Goal: Transaction & Acquisition: Purchase product/service

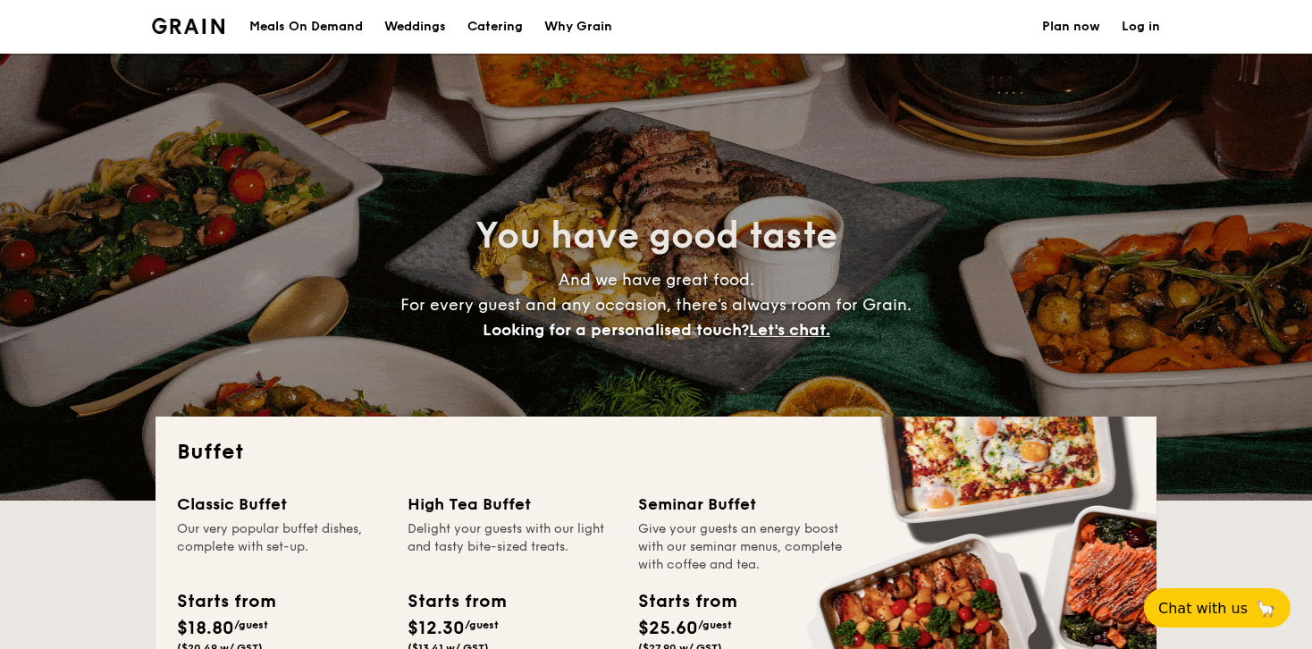
select select
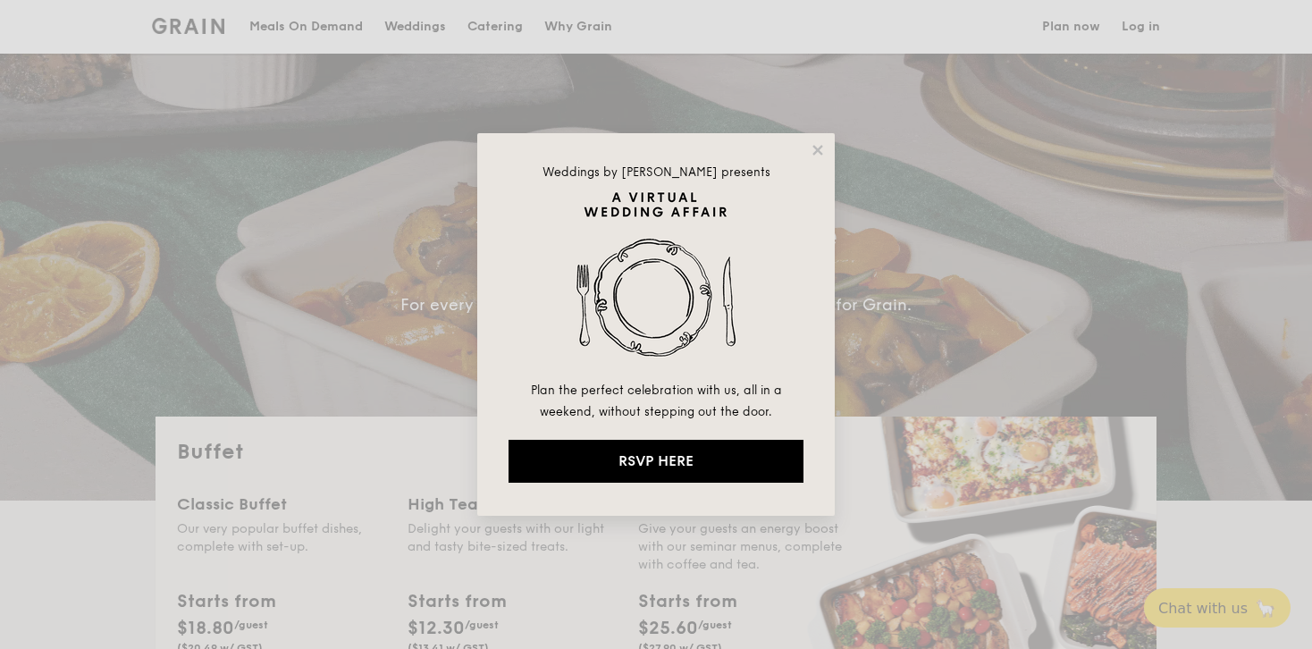
click at [814, 344] on div "Weddings by [PERSON_NAME] presents Plan the perfect celebration with us, all in…" at bounding box center [655, 324] width 357 height 382
click at [821, 150] on icon at bounding box center [818, 150] width 16 height 16
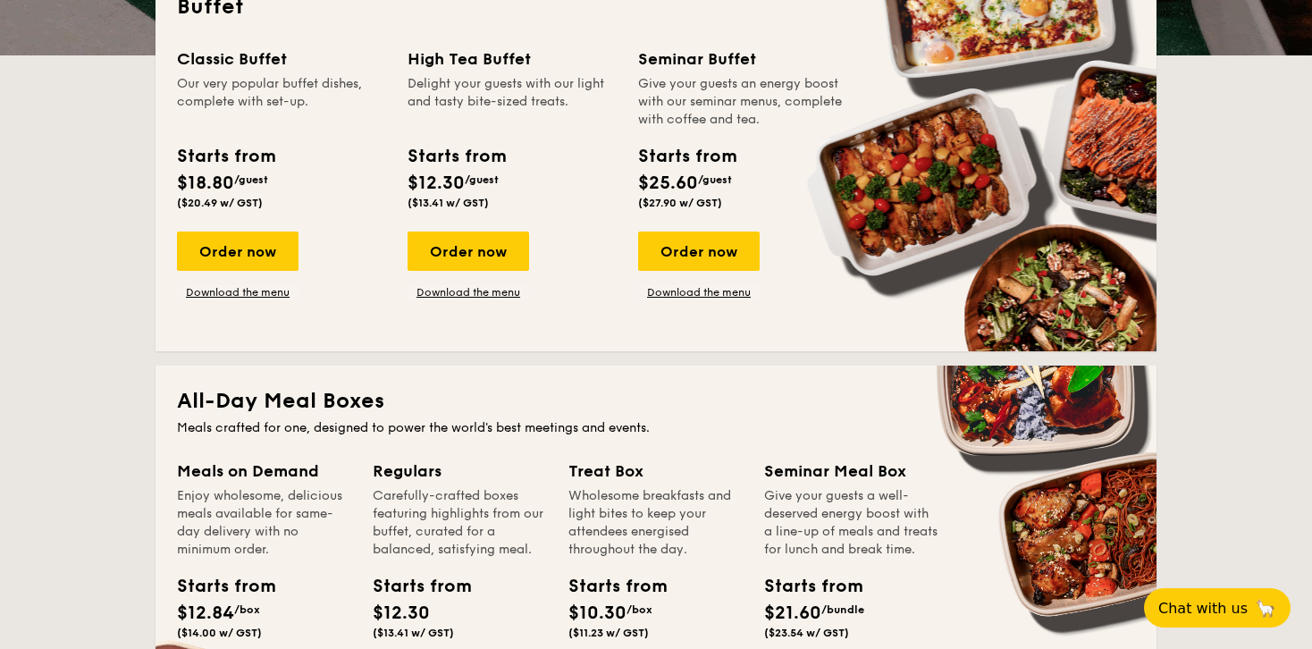
scroll to position [443, 0]
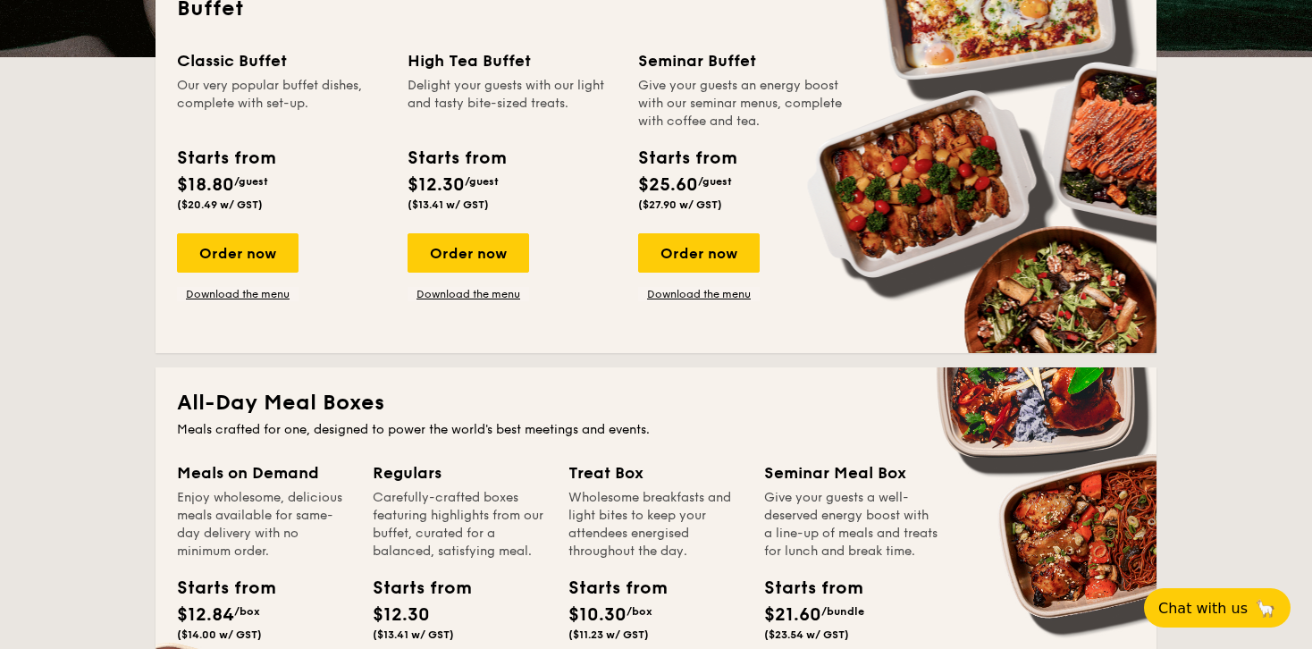
click at [594, 428] on div "Meals crafted for one, designed to power the world's best meetings and events." at bounding box center [656, 430] width 958 height 18
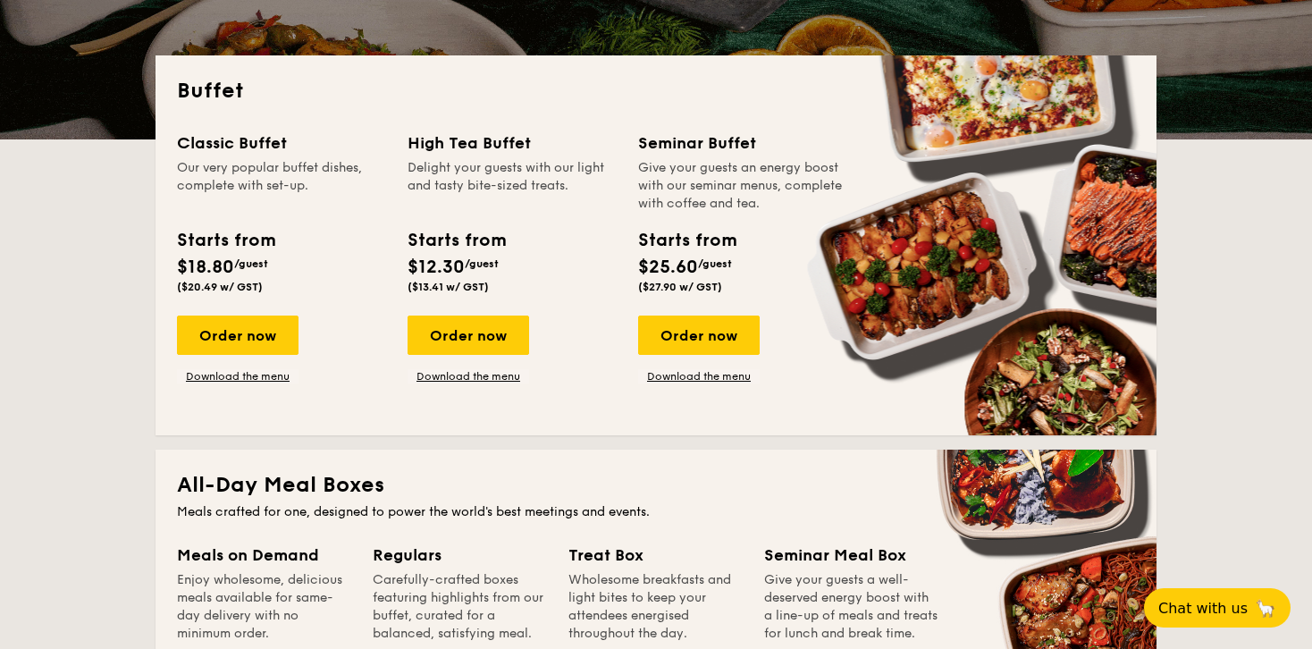
scroll to position [343, 0]
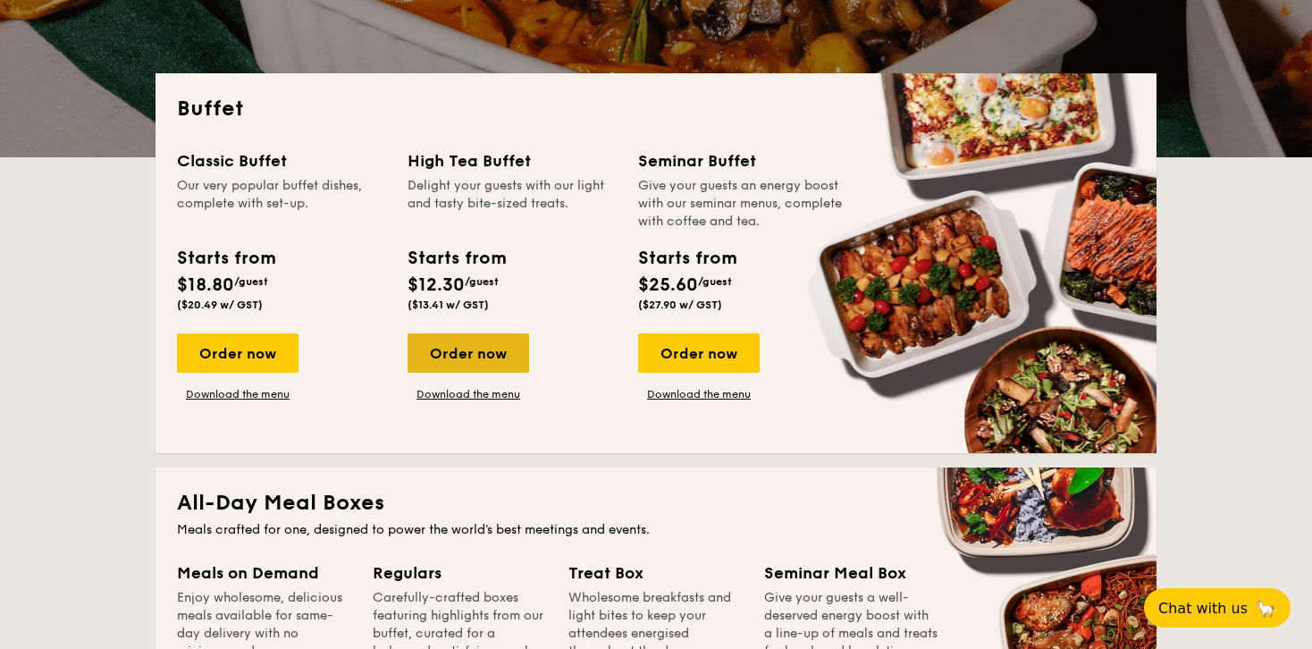
click at [508, 343] on div "Order now" at bounding box center [469, 352] width 122 height 39
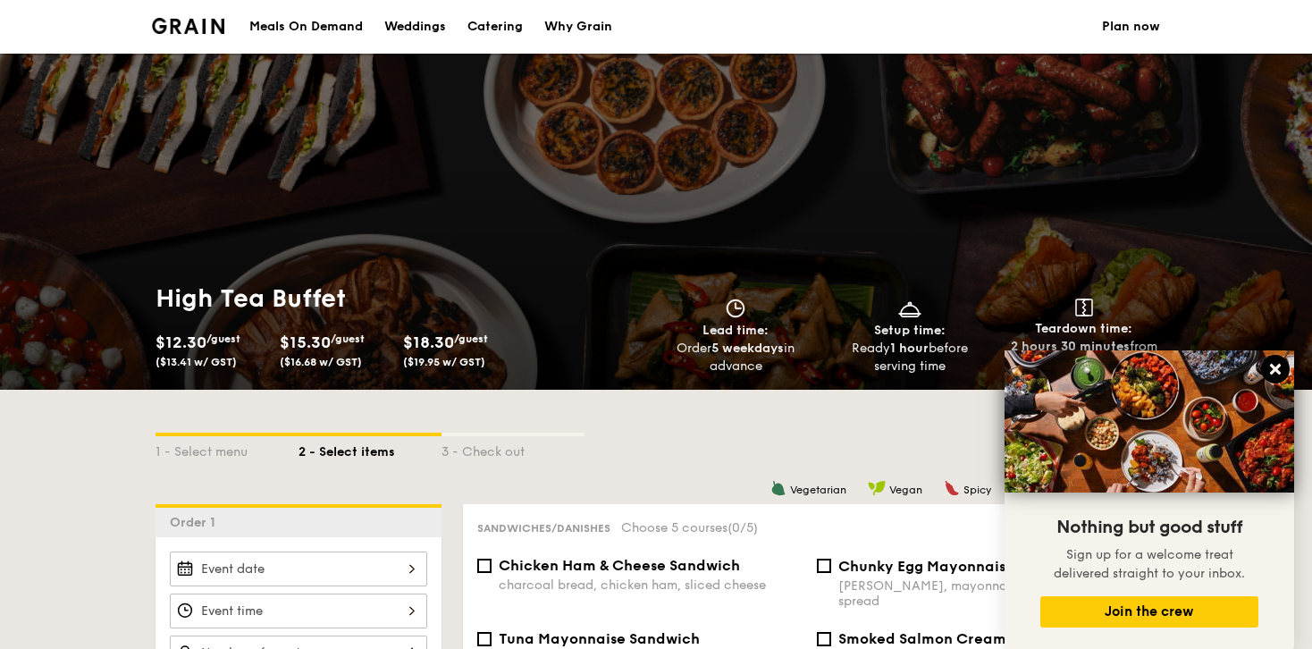
click at [1276, 371] on icon at bounding box center [1275, 369] width 11 height 11
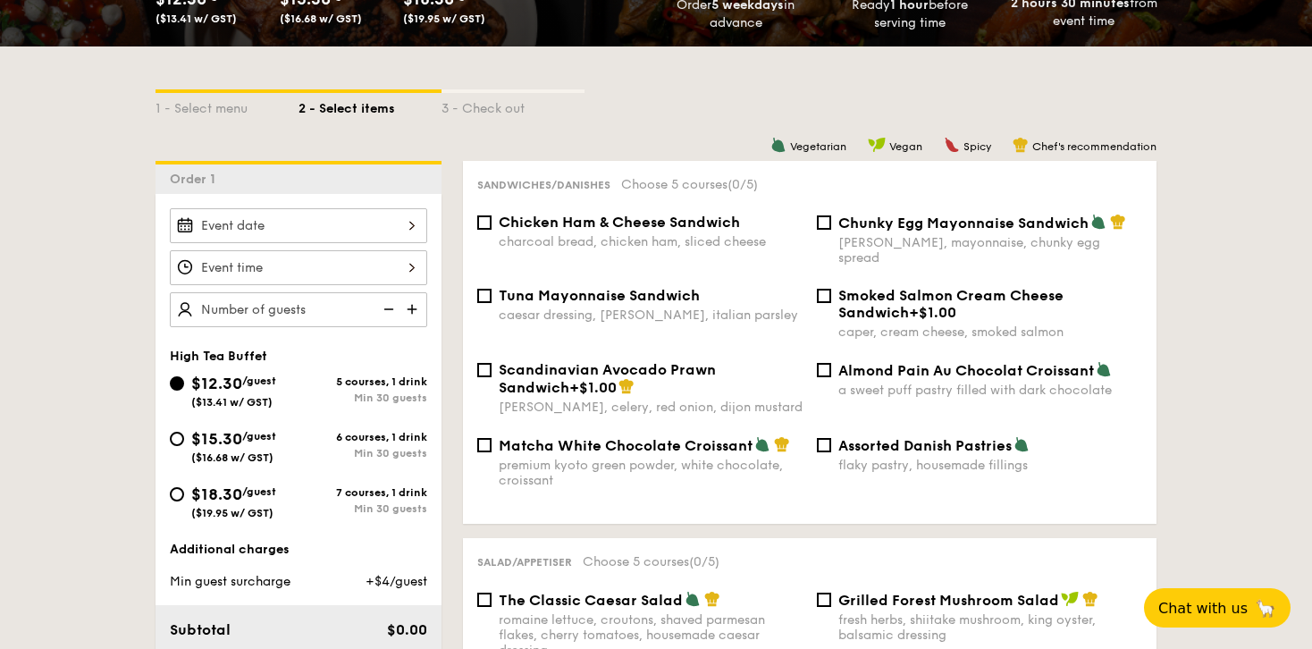
scroll to position [340, 0]
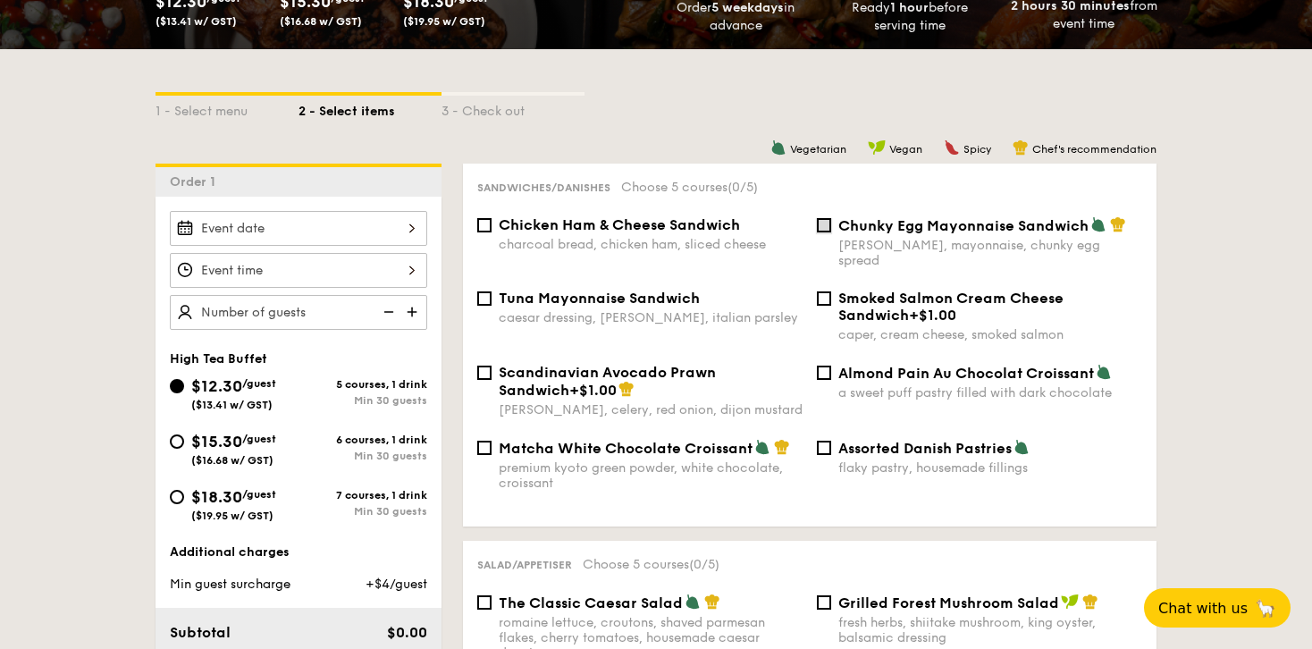
click at [823, 229] on input "Chunky Egg Mayonnaise Sandwich dijon mustard, mayonnaise, chunky egg spread" at bounding box center [824, 225] width 14 height 14
checkbox input "true"
click at [818, 291] on input "Smoked Salmon Cream Cheese Sandwich +$1.00 caper, cream cheese, smoked salmon" at bounding box center [824, 298] width 14 height 14
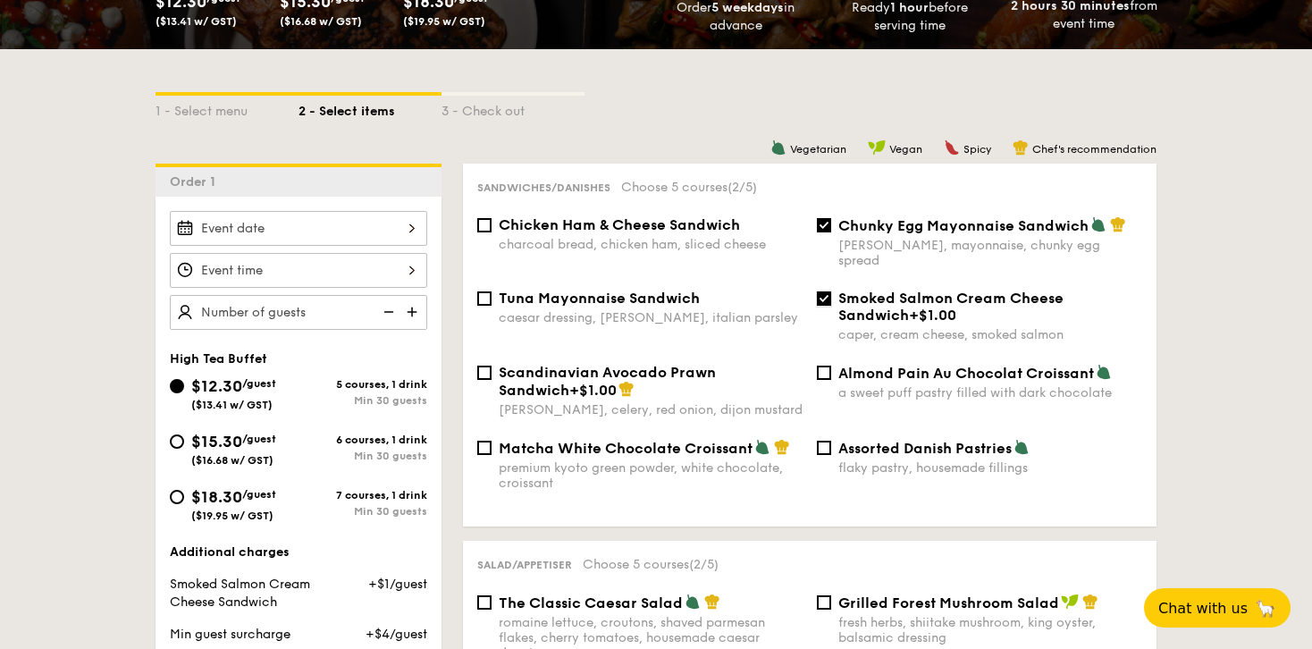
click at [821, 291] on input "Smoked Salmon Cream Cheese Sandwich +$1.00 caper, cream cheese, smoked salmon" at bounding box center [824, 298] width 14 height 14
checkbox input "false"
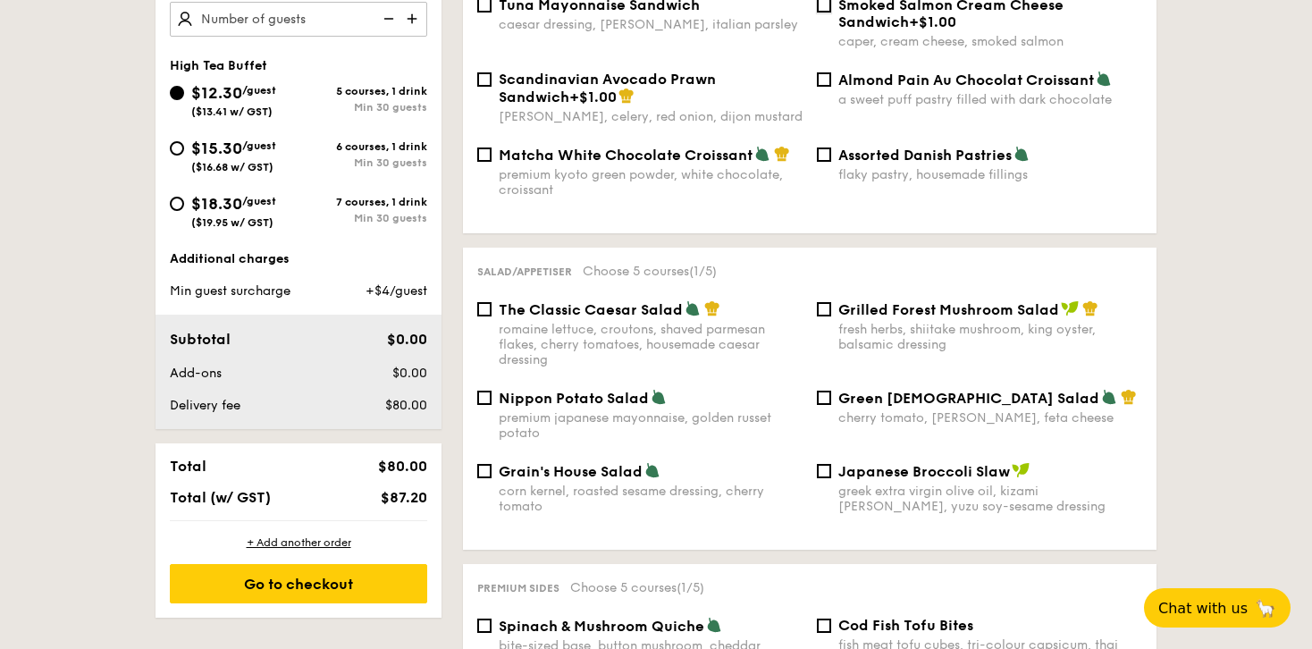
scroll to position [636, 0]
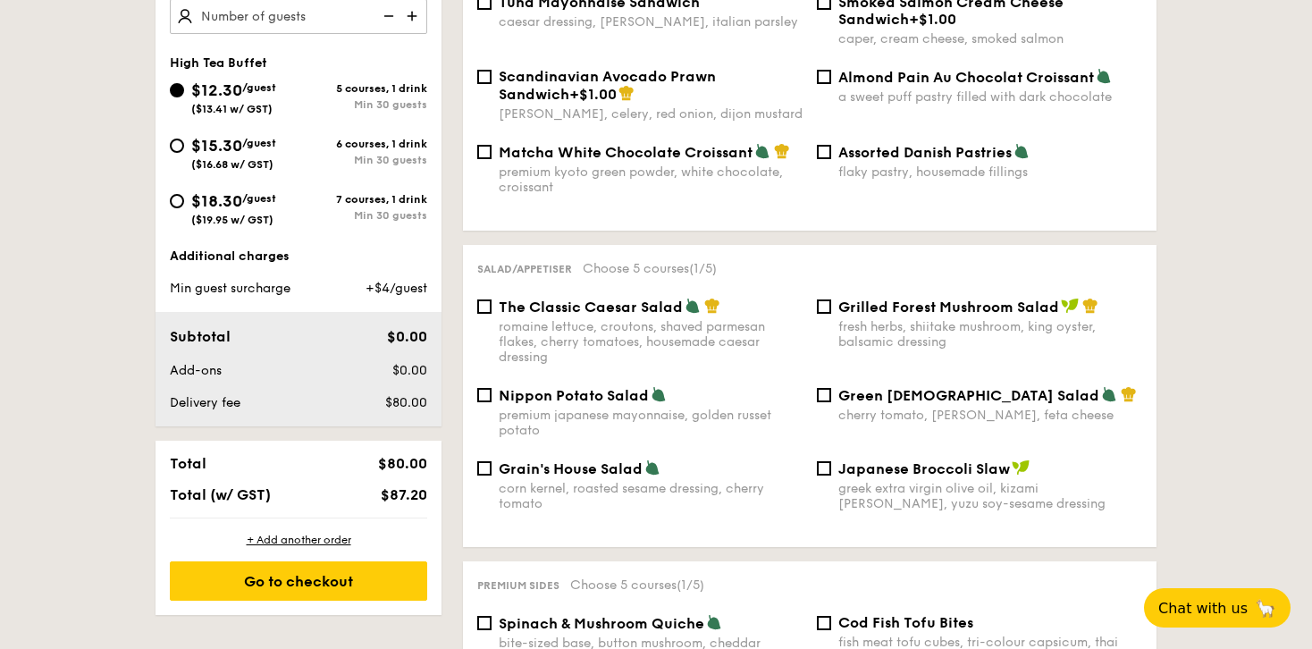
click at [614, 387] on span "Nippon Potato Salad" at bounding box center [574, 395] width 150 height 17
click at [492, 388] on input "Nippon Potato Salad premium japanese mayonnaise, golden russet potato" at bounding box center [484, 395] width 14 height 14
checkbox input "true"
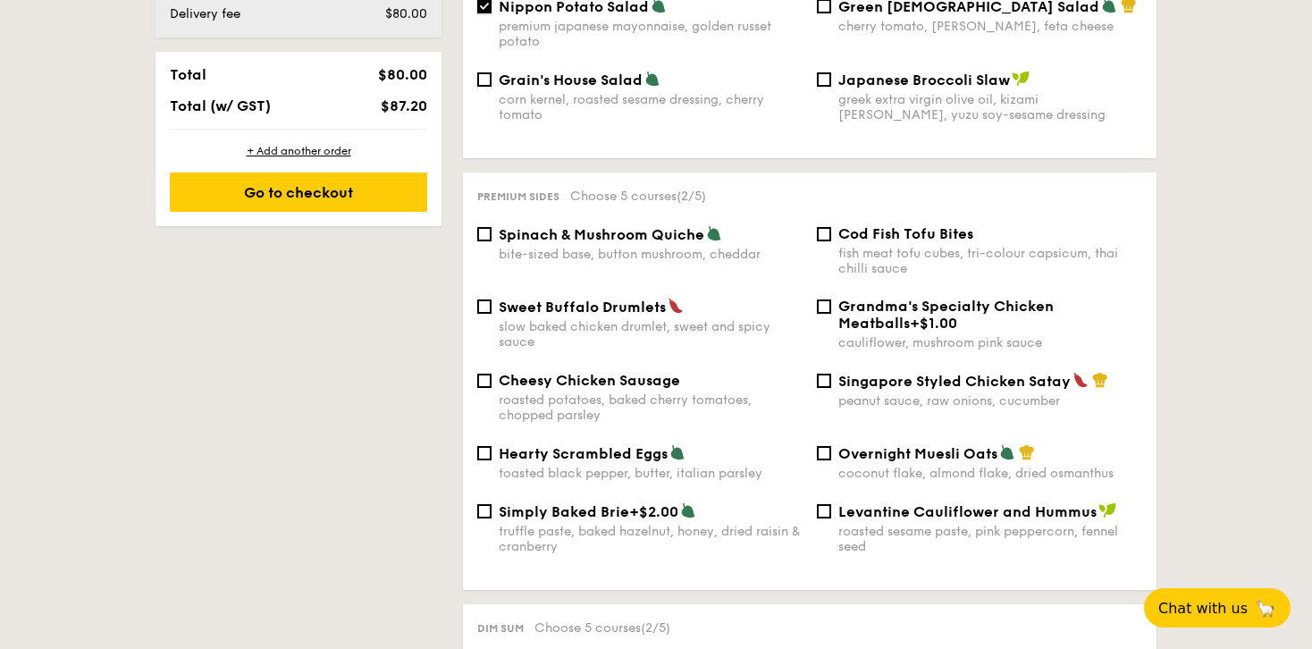
scroll to position [1027, 0]
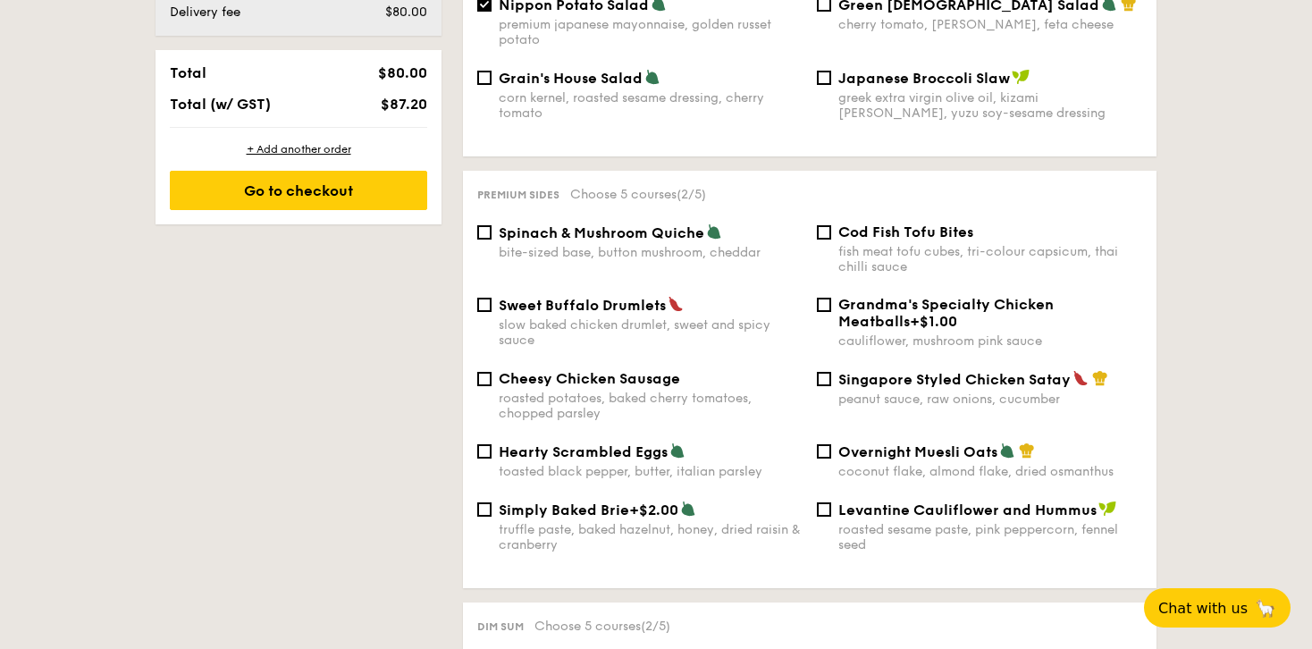
click at [684, 231] on span "Spinach & Mushroom Quiche" at bounding box center [602, 232] width 206 height 17
click at [492, 231] on input "Spinach & Mushroom Quiche bite-sized base, button mushroom, cheddar" at bounding box center [484, 232] width 14 height 14
checkbox input "true"
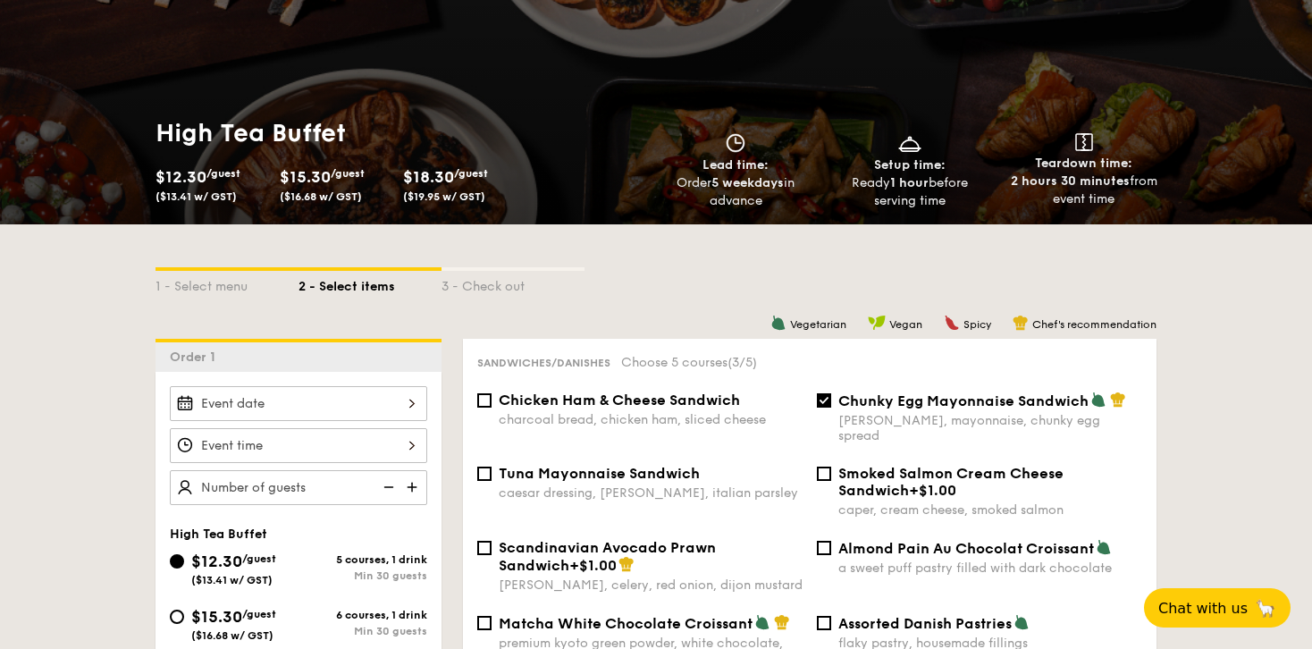
scroll to position [167, 0]
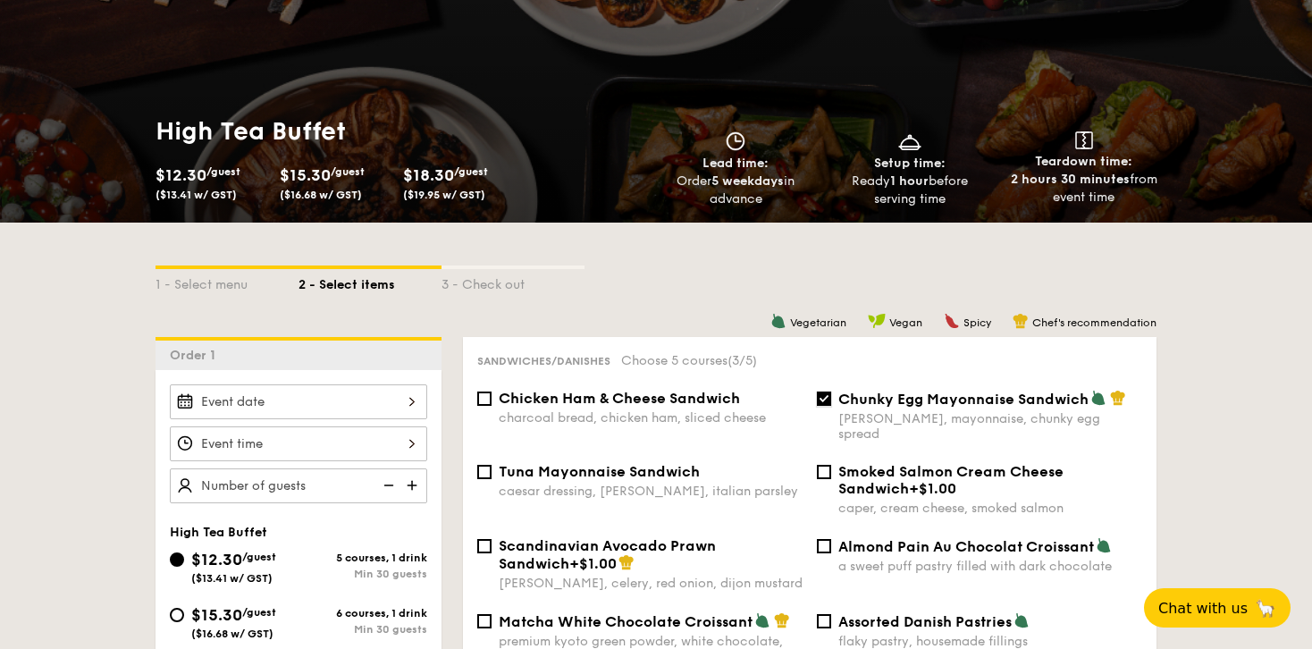
click at [824, 399] on input "Chunky Egg Mayonnaise Sandwich dijon mustard, mayonnaise, chunky egg spread" at bounding box center [824, 398] width 14 height 14
checkbox input "false"
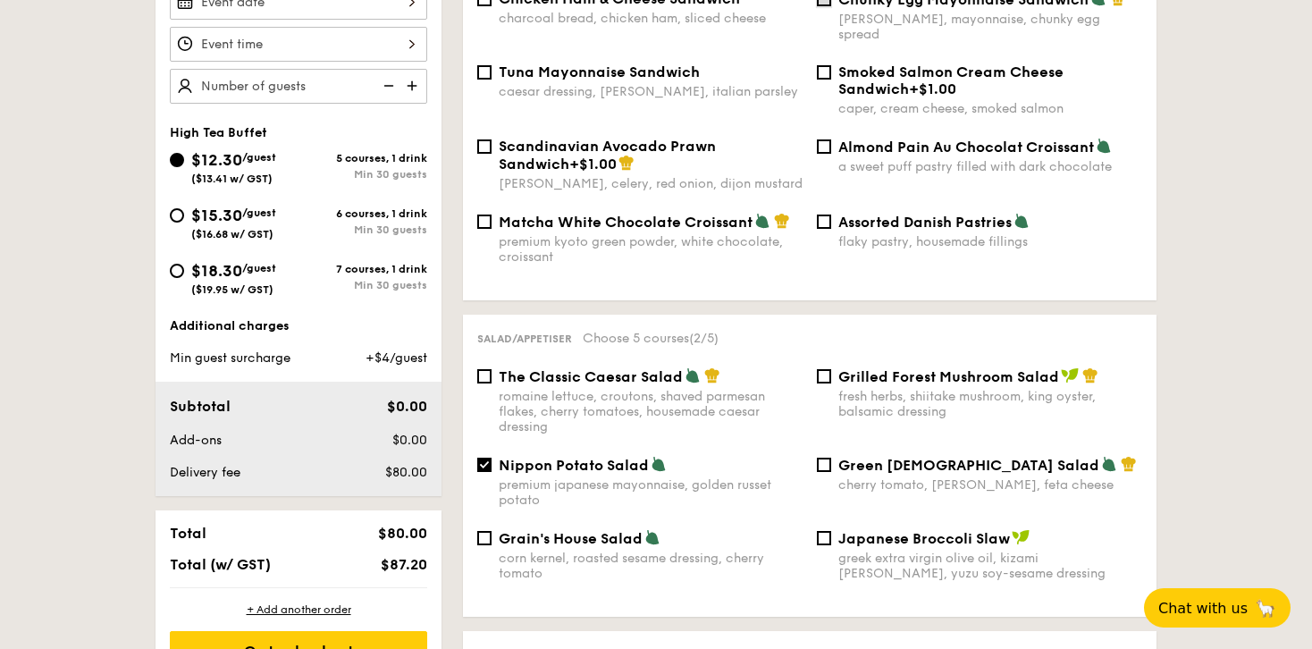
scroll to position [590, 0]
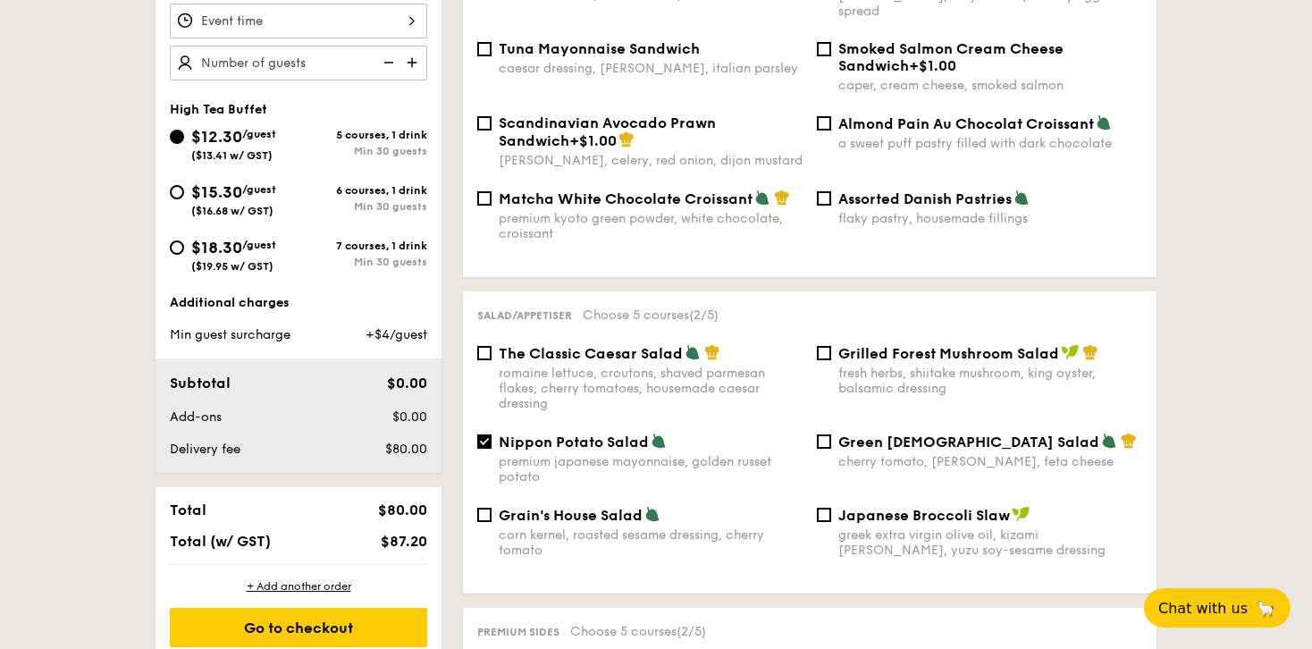
click at [539, 433] on span "Nippon Potato Salad" at bounding box center [574, 441] width 150 height 17
click at [492, 434] on input "Nippon Potato Salad premium japanese mayonnaise, golden russet potato" at bounding box center [484, 441] width 14 height 14
checkbox input "false"
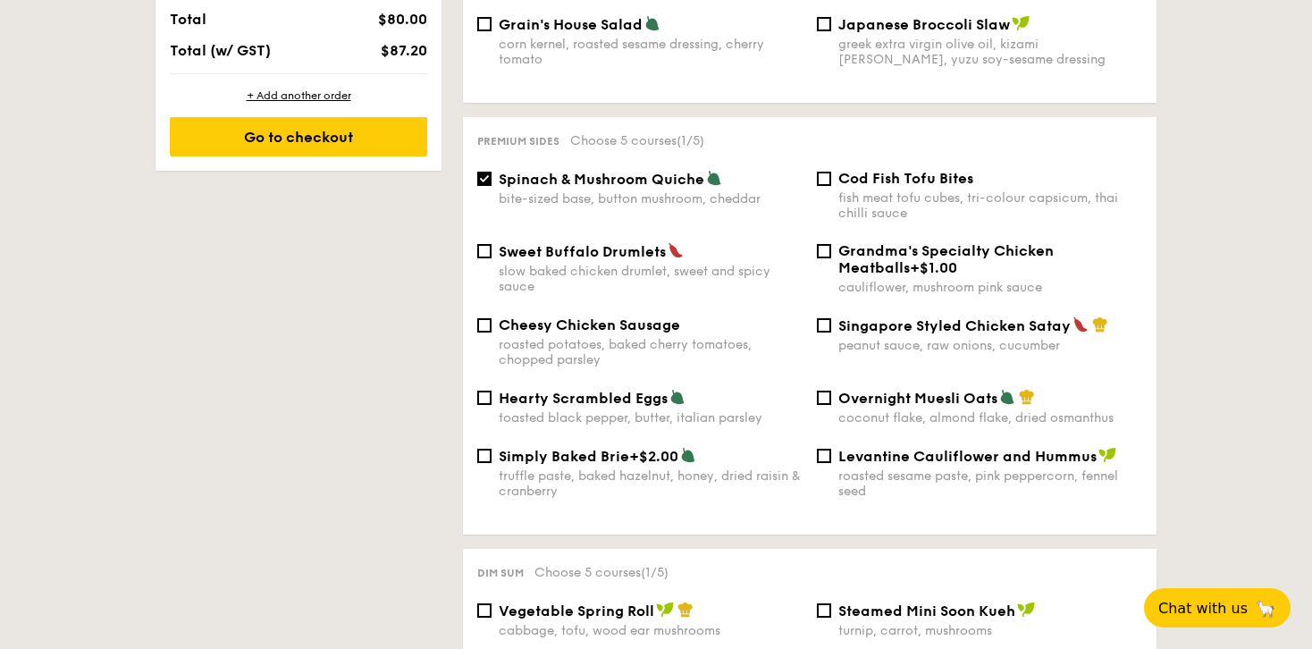
scroll to position [1102, 0]
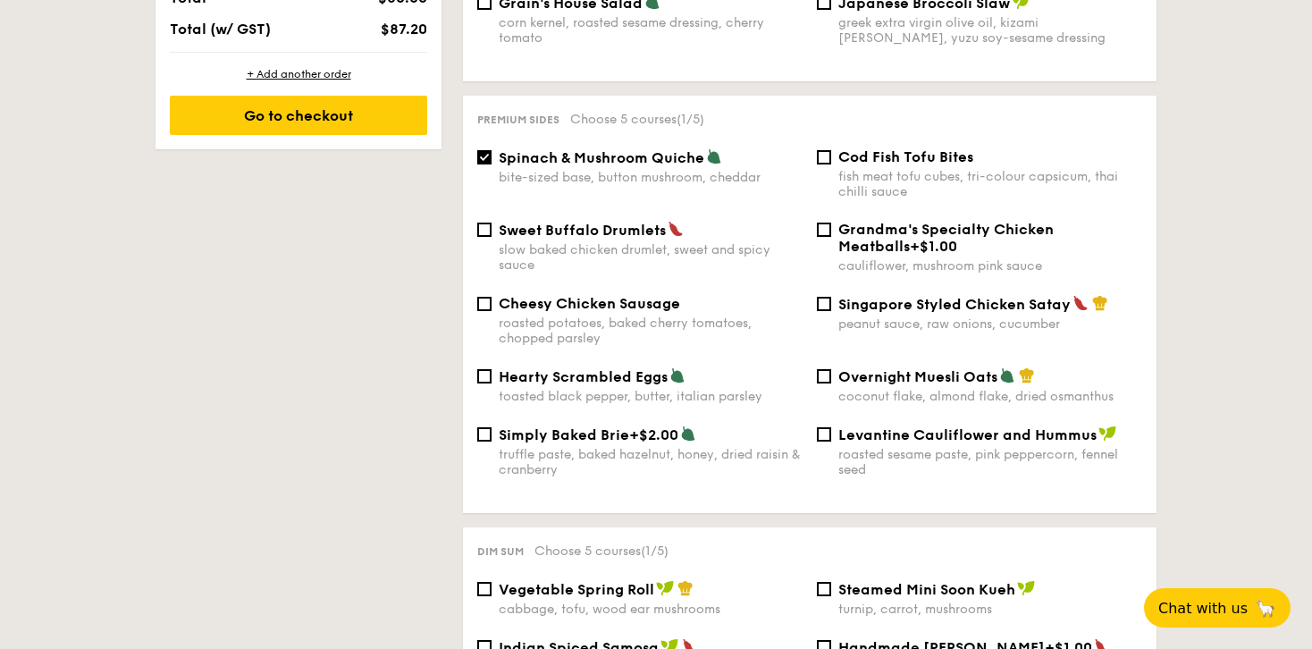
click at [636, 149] on span "Spinach & Mushroom Quiche" at bounding box center [602, 157] width 206 height 17
click at [492, 150] on input "Spinach & Mushroom Quiche bite-sized base, button mushroom, cheddar" at bounding box center [484, 157] width 14 height 14
checkbox input "false"
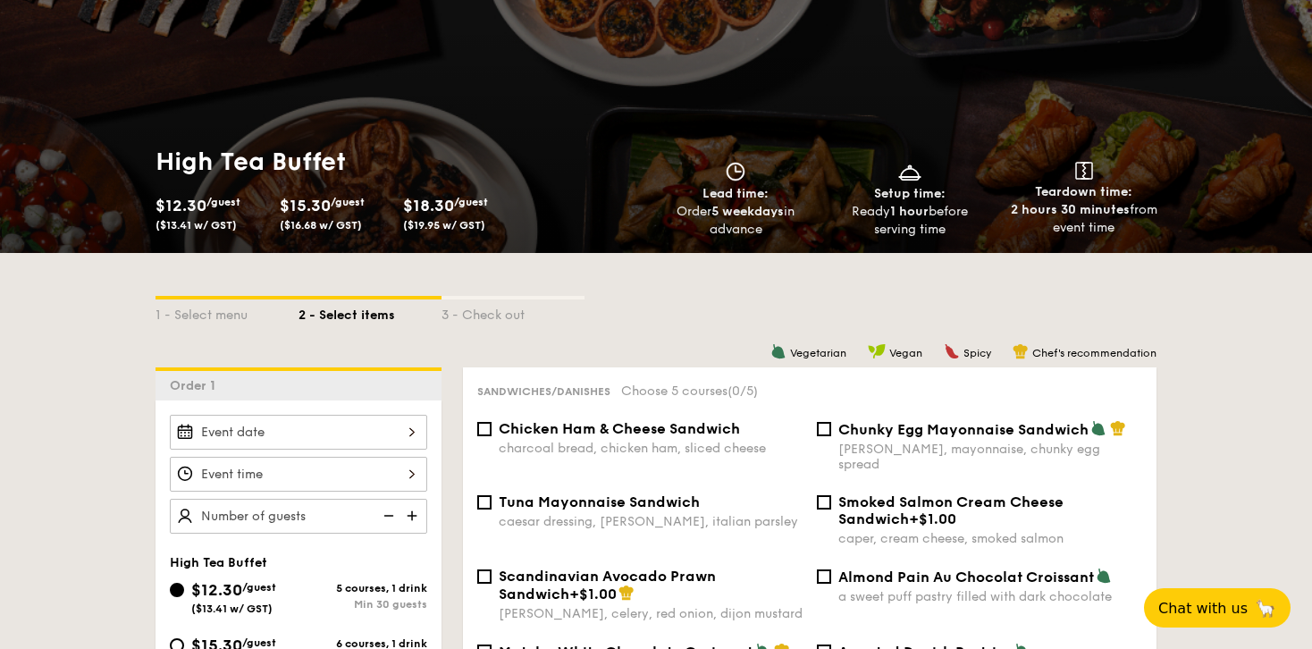
scroll to position [0, 0]
